Goal: Task Accomplishment & Management: Manage account settings

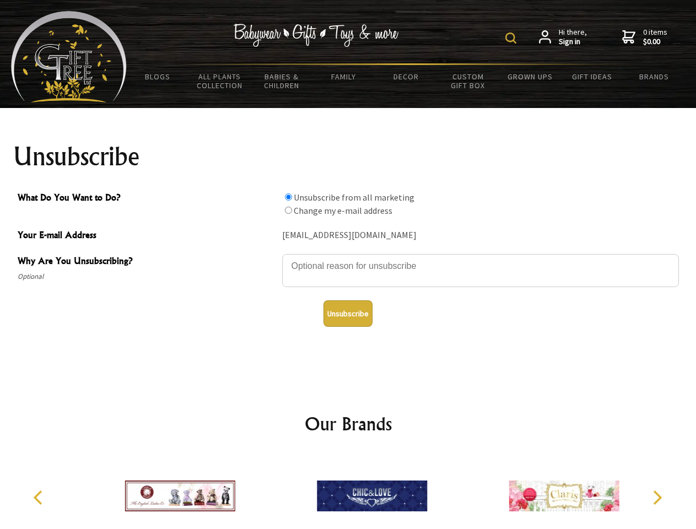
click at [512, 38] on img at bounding box center [510, 37] width 11 height 11
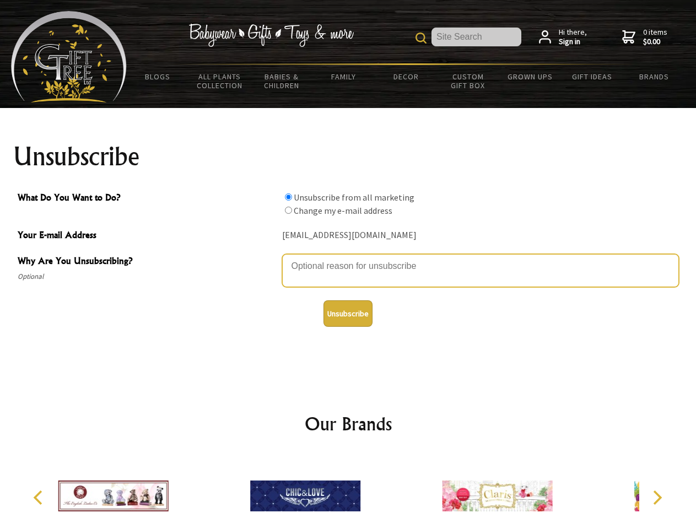
click at [348, 258] on textarea "Why Are You Unsubscribing?" at bounding box center [480, 270] width 397 height 33
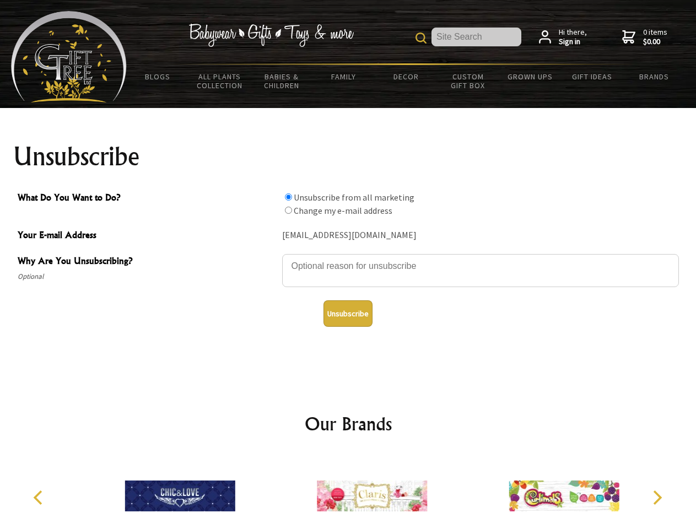
click at [288, 197] on input "What Do You Want to Do?" at bounding box center [288, 196] width 7 height 7
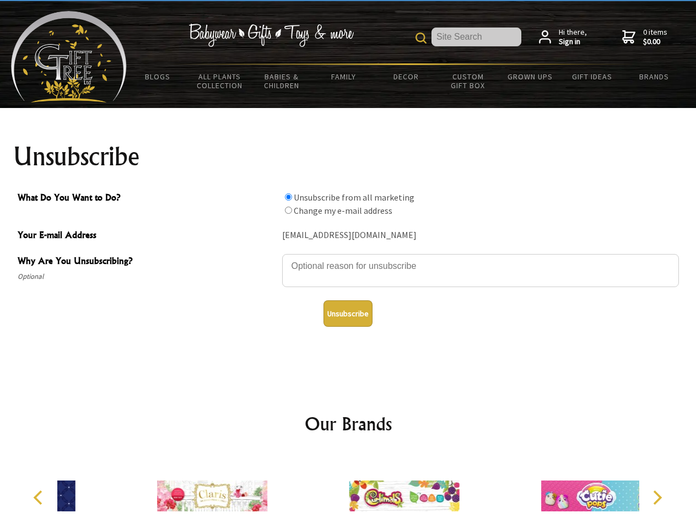
click at [288, 210] on input "What Do You Want to Do?" at bounding box center [288, 210] width 7 height 7
radio input "true"
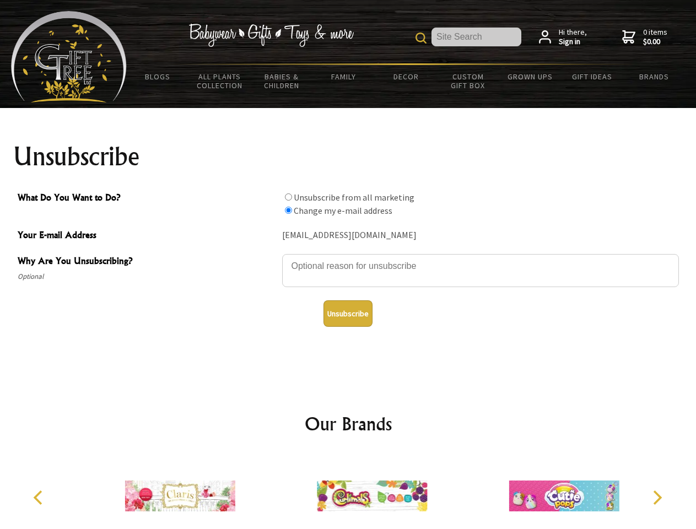
click at [348, 313] on button "Unsubscribe" at bounding box center [347, 313] width 49 height 26
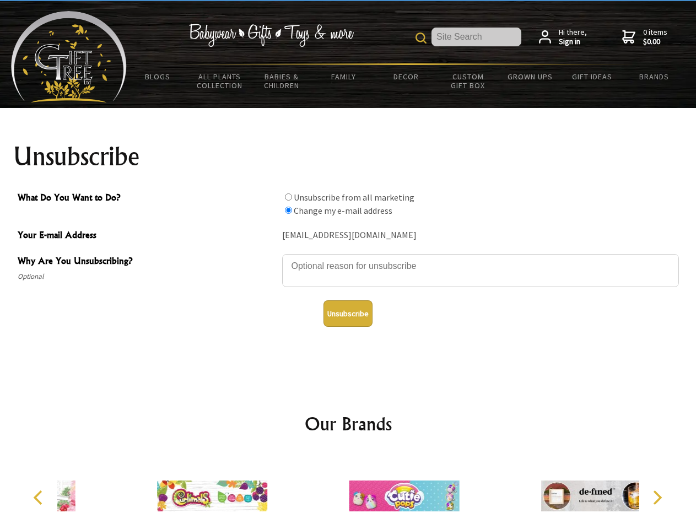
click at [348, 491] on div at bounding box center [404, 497] width 192 height 86
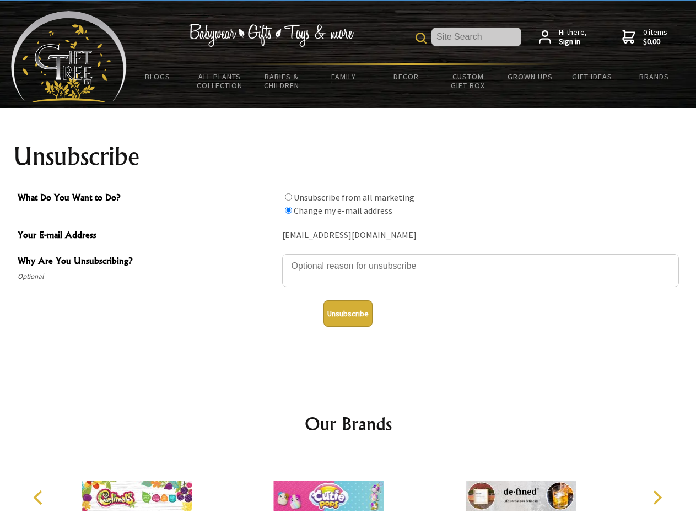
click at [40, 497] on icon "Previous" at bounding box center [39, 497] width 14 height 14
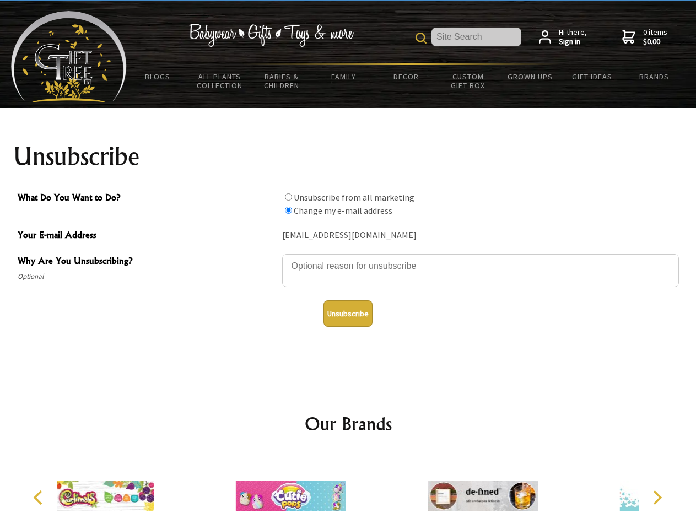
click at [657, 497] on icon "Next" at bounding box center [656, 497] width 14 height 14
